Goal: Task Accomplishment & Management: Use online tool/utility

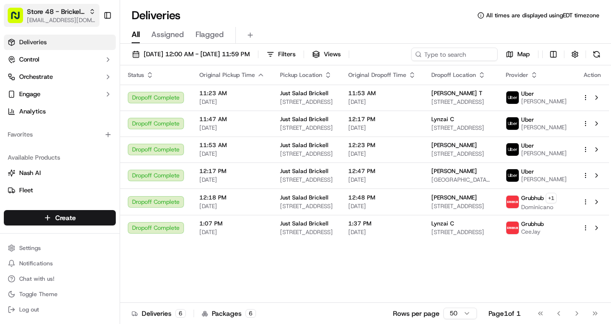
click at [91, 14] on icon "button" at bounding box center [92, 11] width 7 height 7
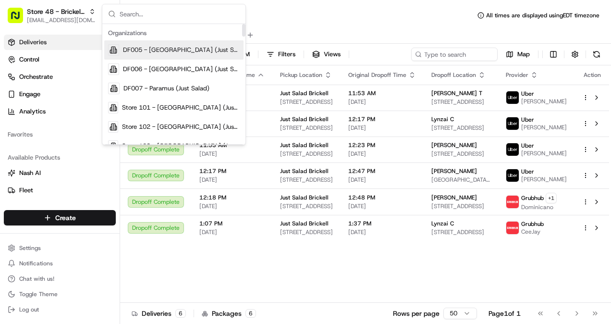
type input "8"
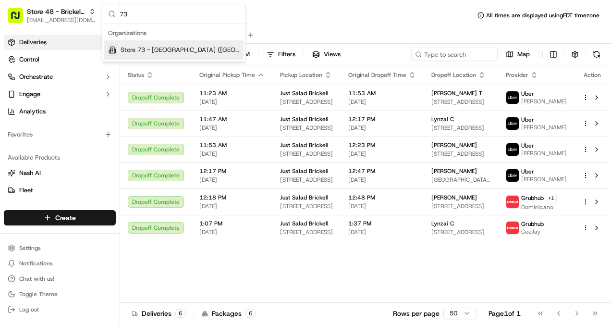
type input "73"
click at [170, 52] on span "Store 73 - [GEOGRAPHIC_DATA] ([GEOGRAPHIC_DATA]) (Just Salad)" at bounding box center [180, 50] width 119 height 9
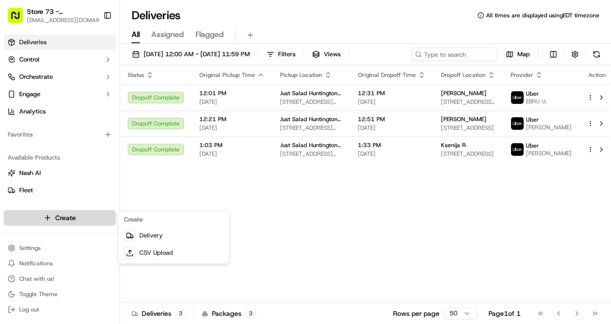
click at [79, 214] on html "Store 73 - [GEOGRAPHIC_DATA] ([GEOGRAPHIC_DATA]) (Just Salad) [EMAIL_ADDRESS][D…" at bounding box center [305, 162] width 611 height 324
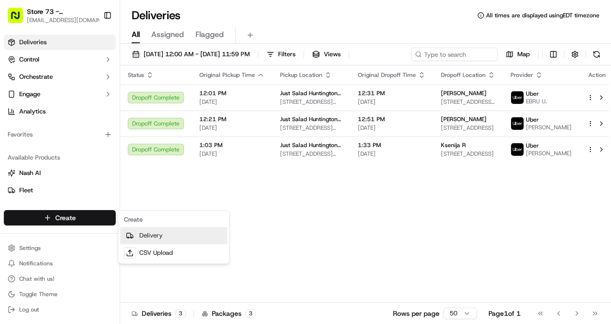
click at [145, 236] on link "Delivery" at bounding box center [173, 235] width 107 height 17
